Goal: Information Seeking & Learning: Learn about a topic

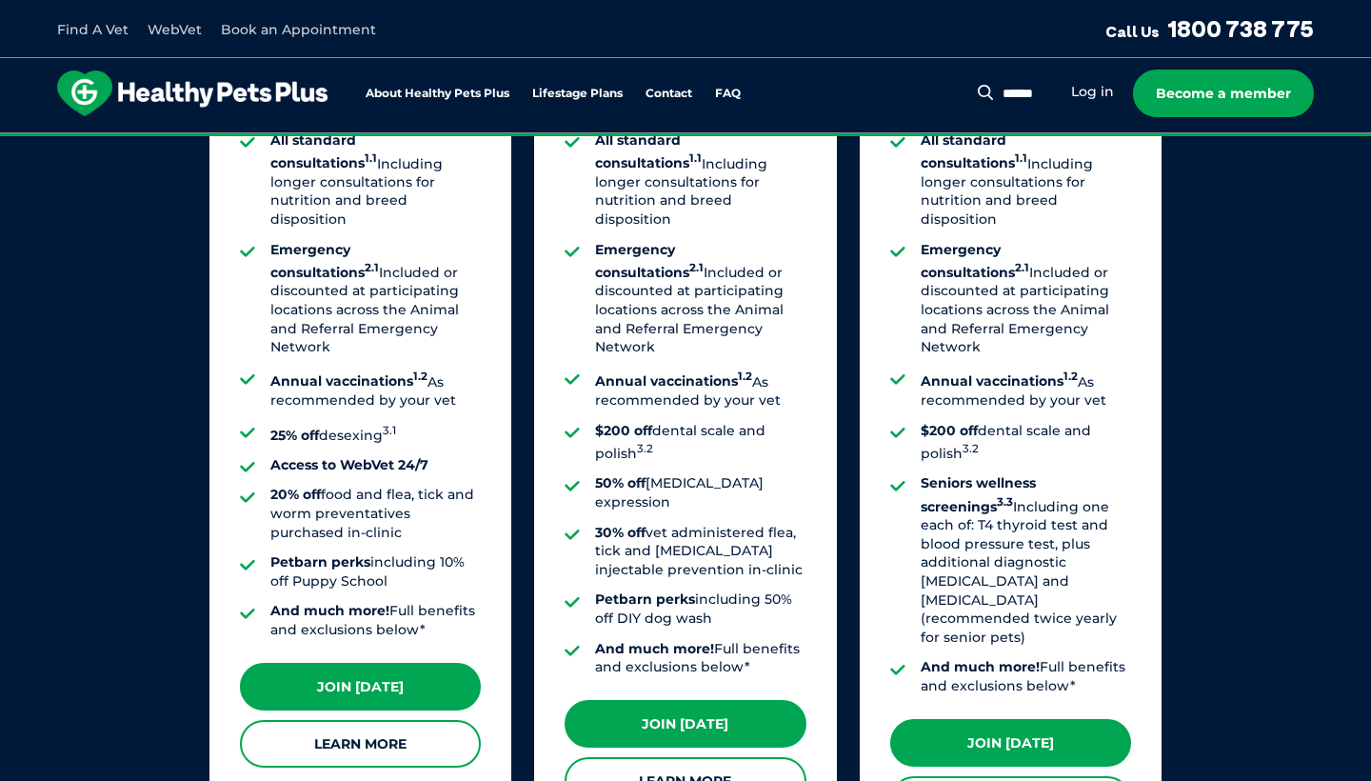
scroll to position [1581, 0]
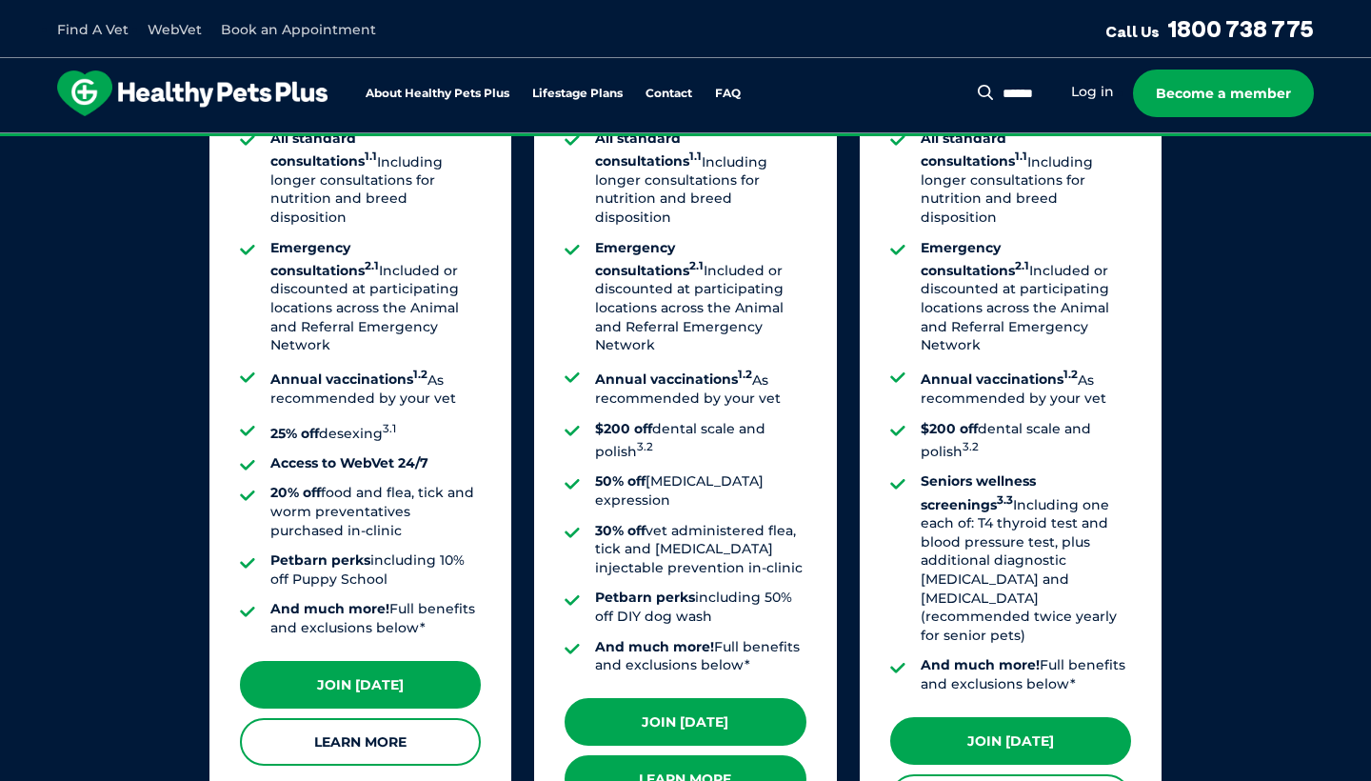
click at [711, 755] on link "Learn More" at bounding box center [685, 779] width 241 height 48
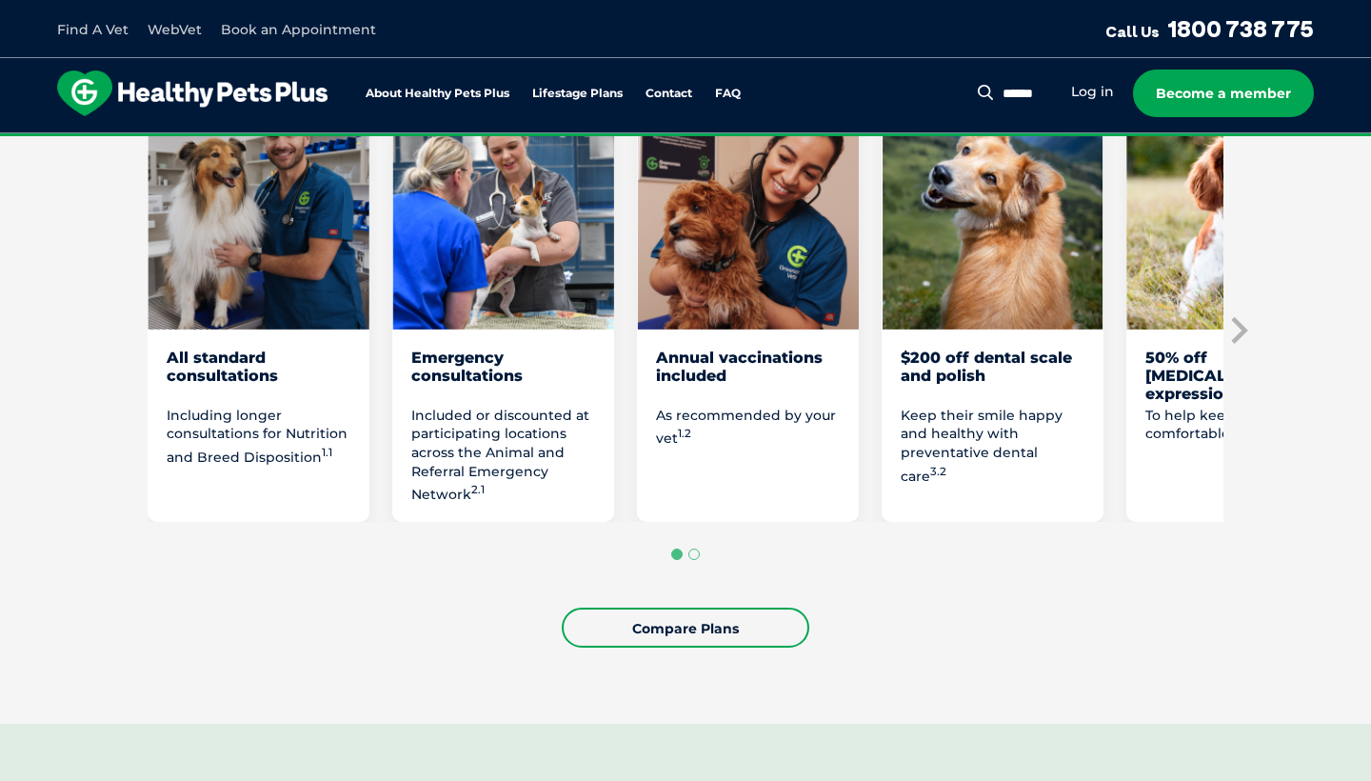
scroll to position [1099, 0]
click at [499, 477] on p "Included or discounted at participating locations across the Animal and Referra…" at bounding box center [503, 455] width 184 height 98
click at [472, 402] on div "Emergency consultations" at bounding box center [503, 374] width 184 height 54
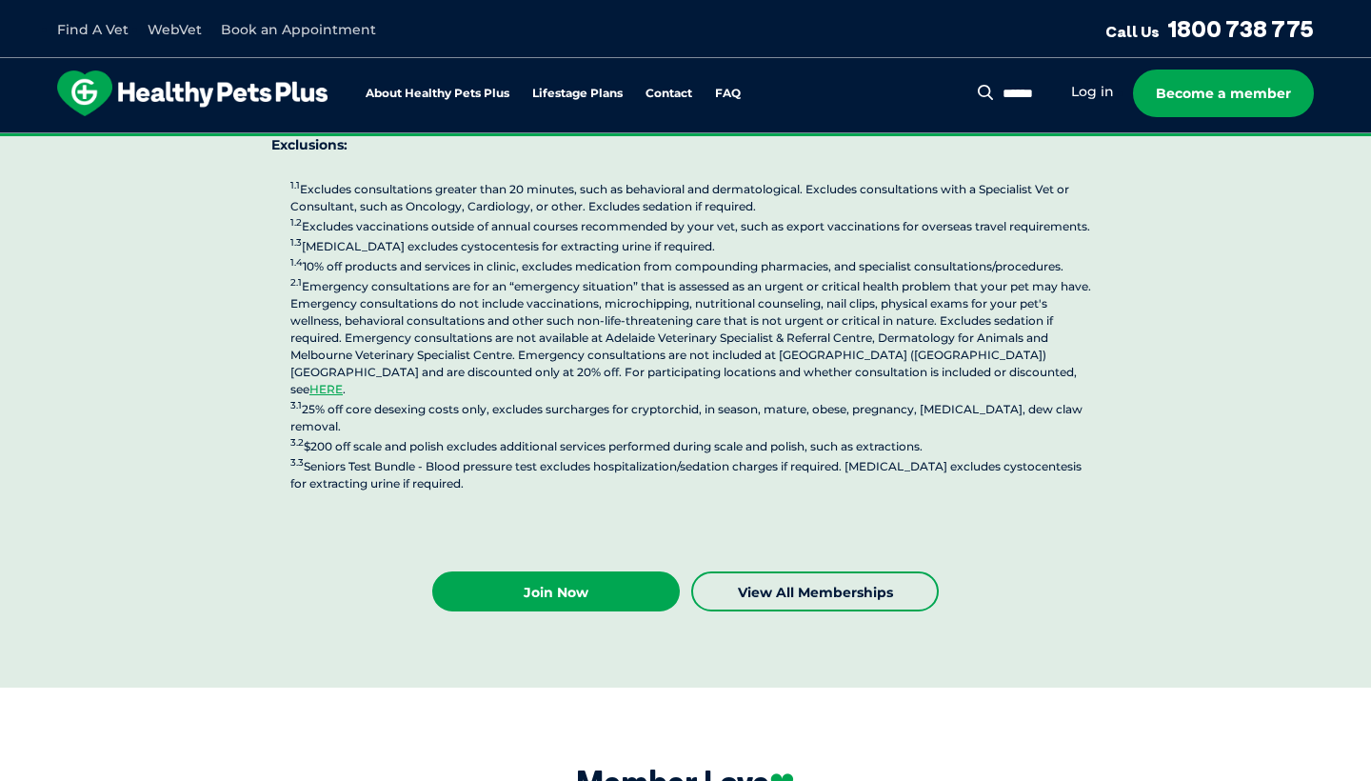
scroll to position [4856, 0]
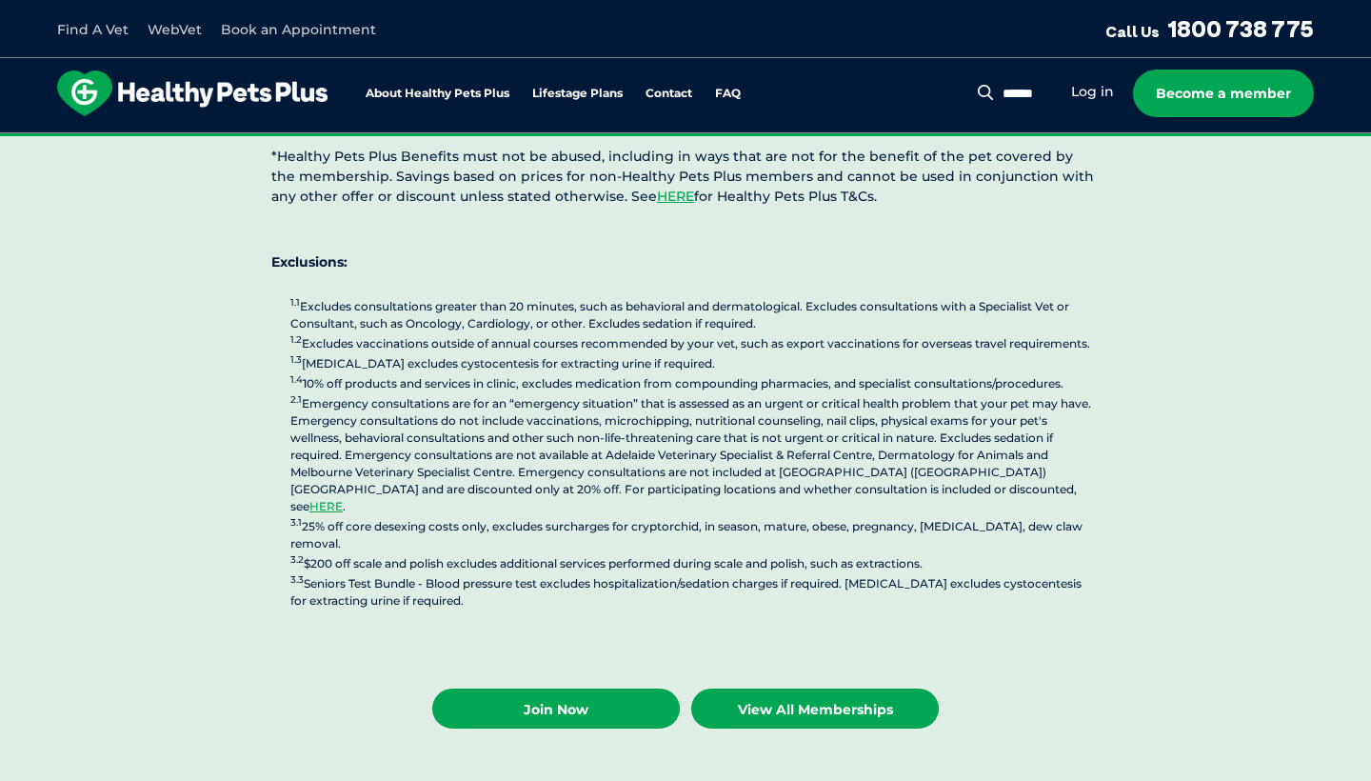
click at [766, 688] on link "View all Memberships" at bounding box center [815, 708] width 248 height 40
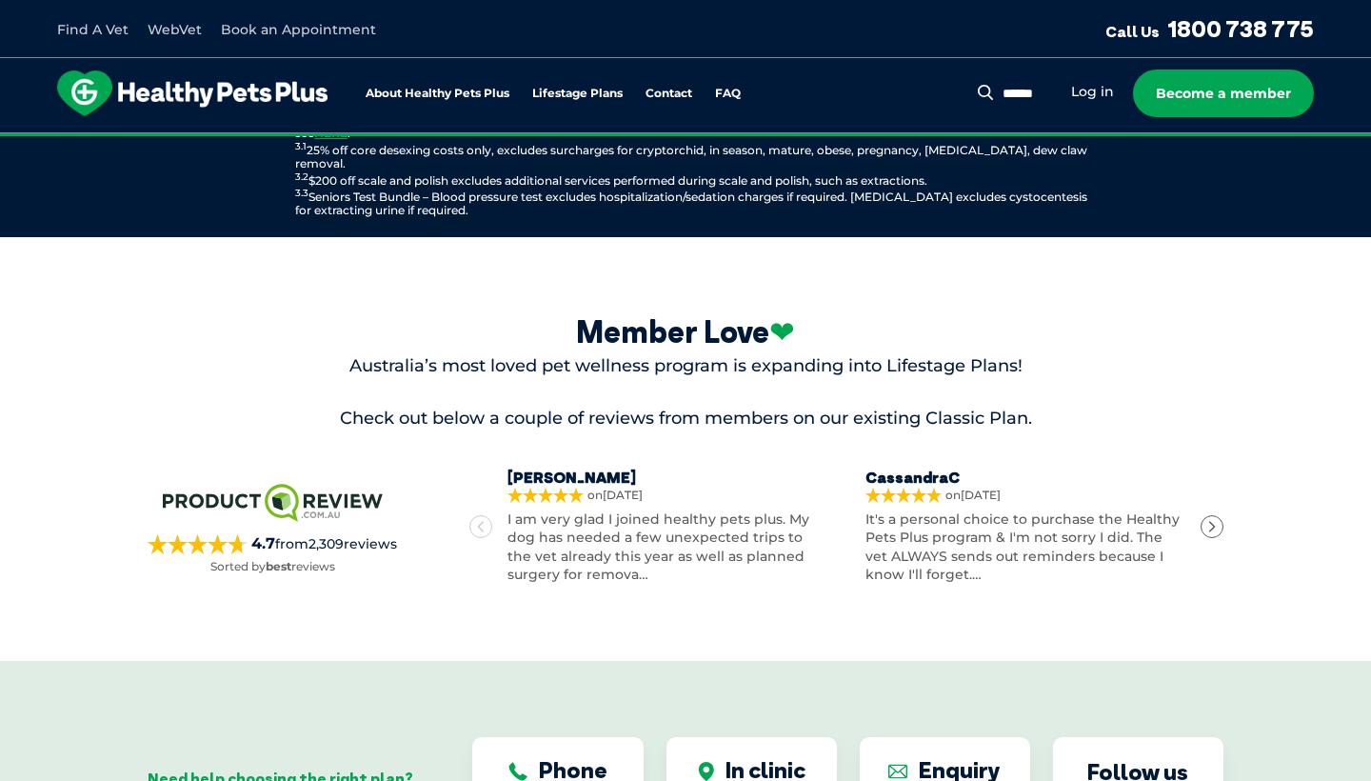
scroll to position [2630, 0]
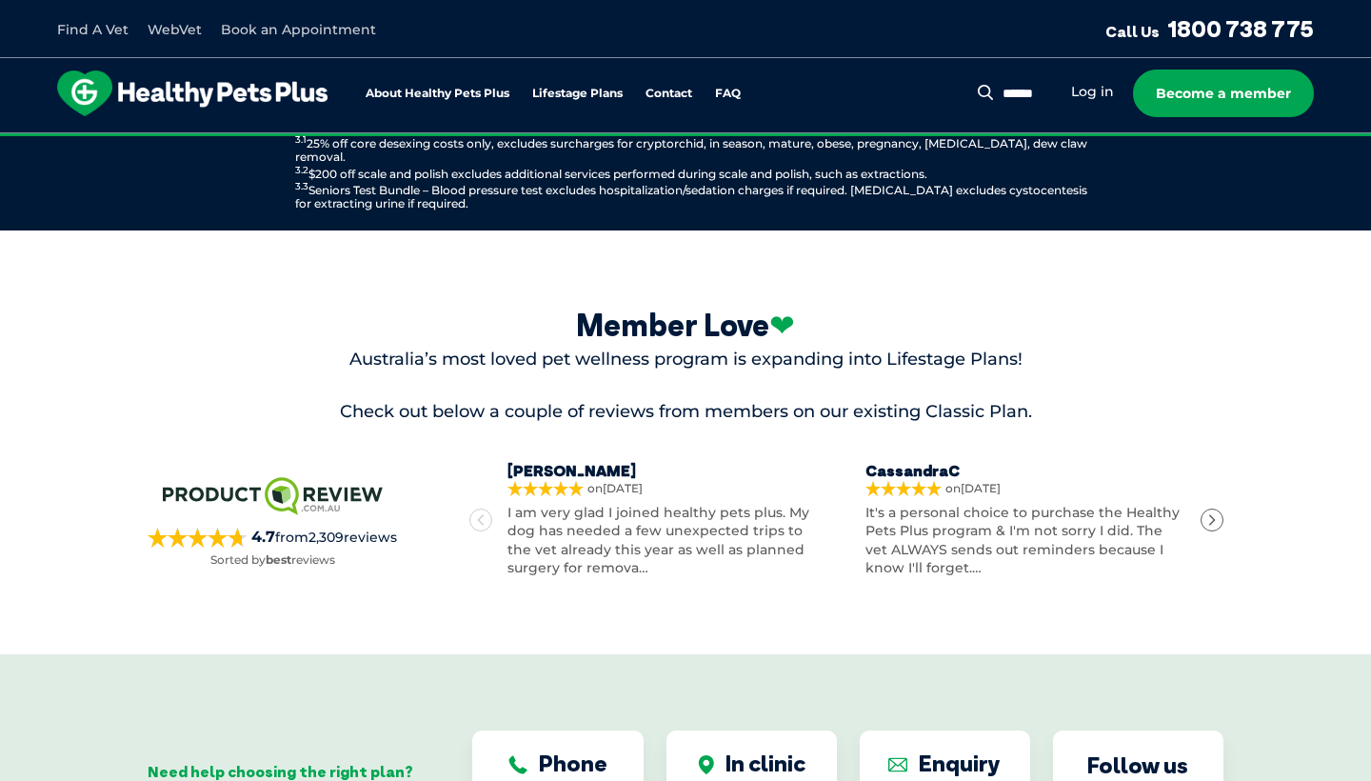
click at [628, 507] on p "I am very glad I joined healthy pets plus. My dog has needed a few unexpected t…" at bounding box center [667, 541] width 320 height 74
